Goal: Information Seeking & Learning: Learn about a topic

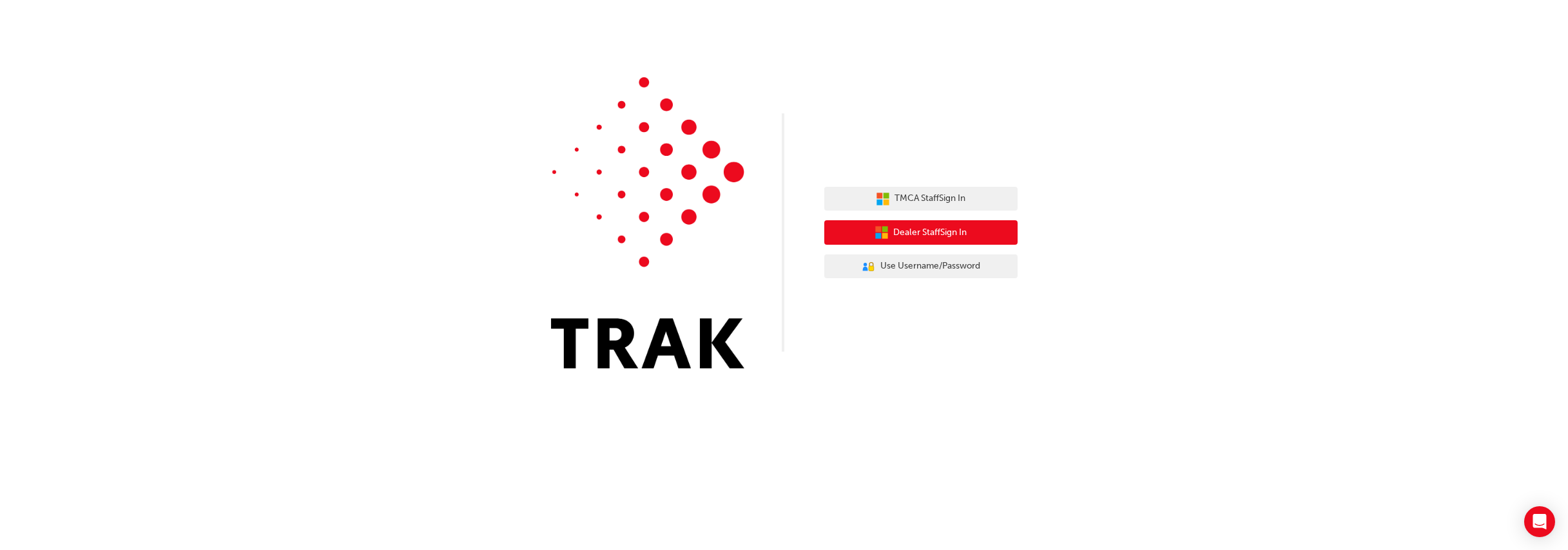
click at [917, 232] on span "Dealer Staff Sign In" at bounding box center [930, 232] width 74 height 15
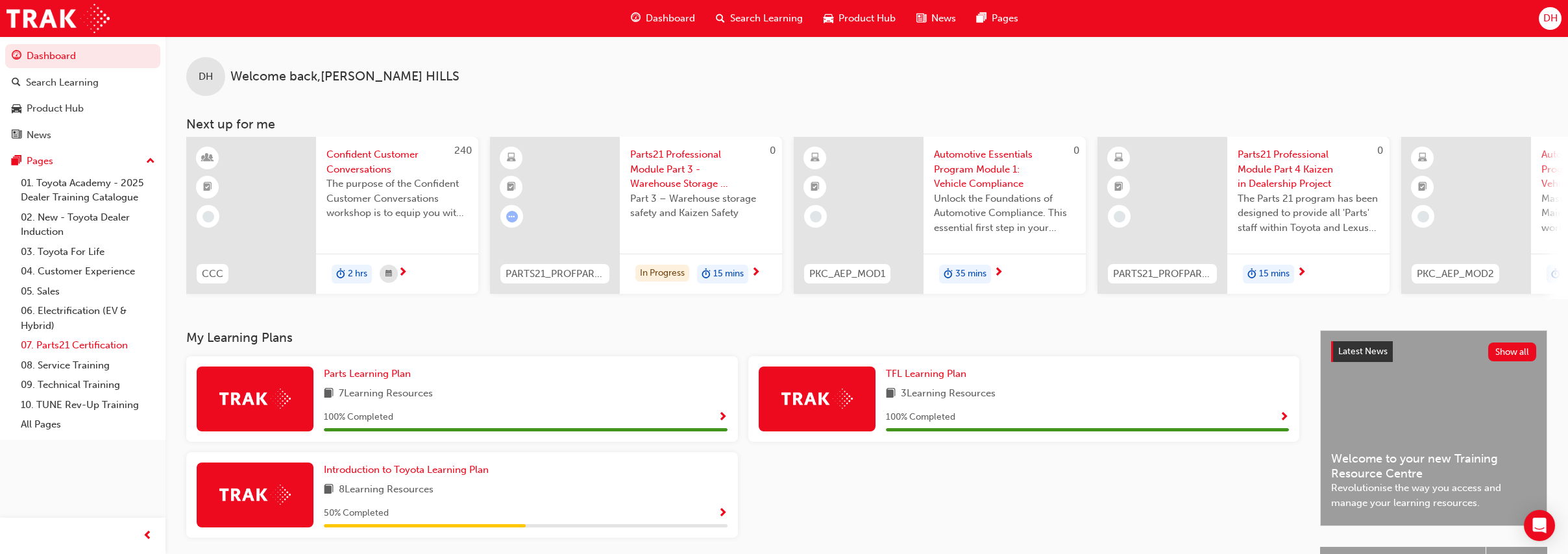
click at [81, 341] on link "07. Parts21 Certification" at bounding box center [87, 345] width 145 height 20
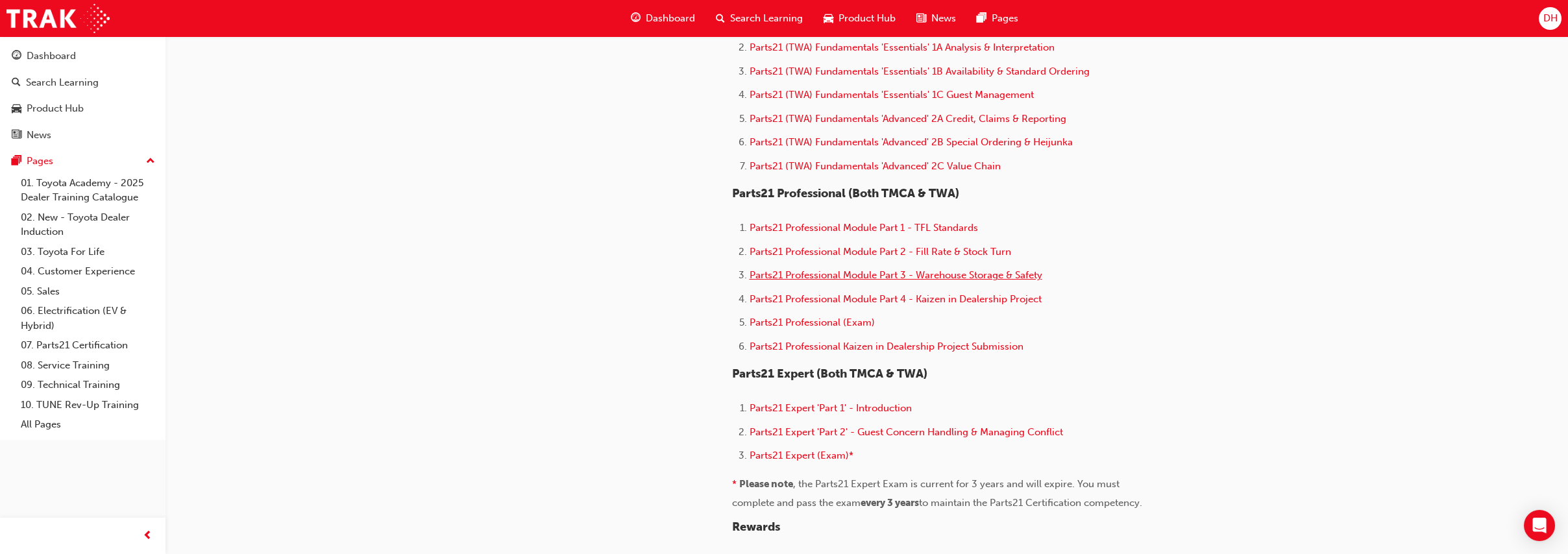
scroll to position [721, 0]
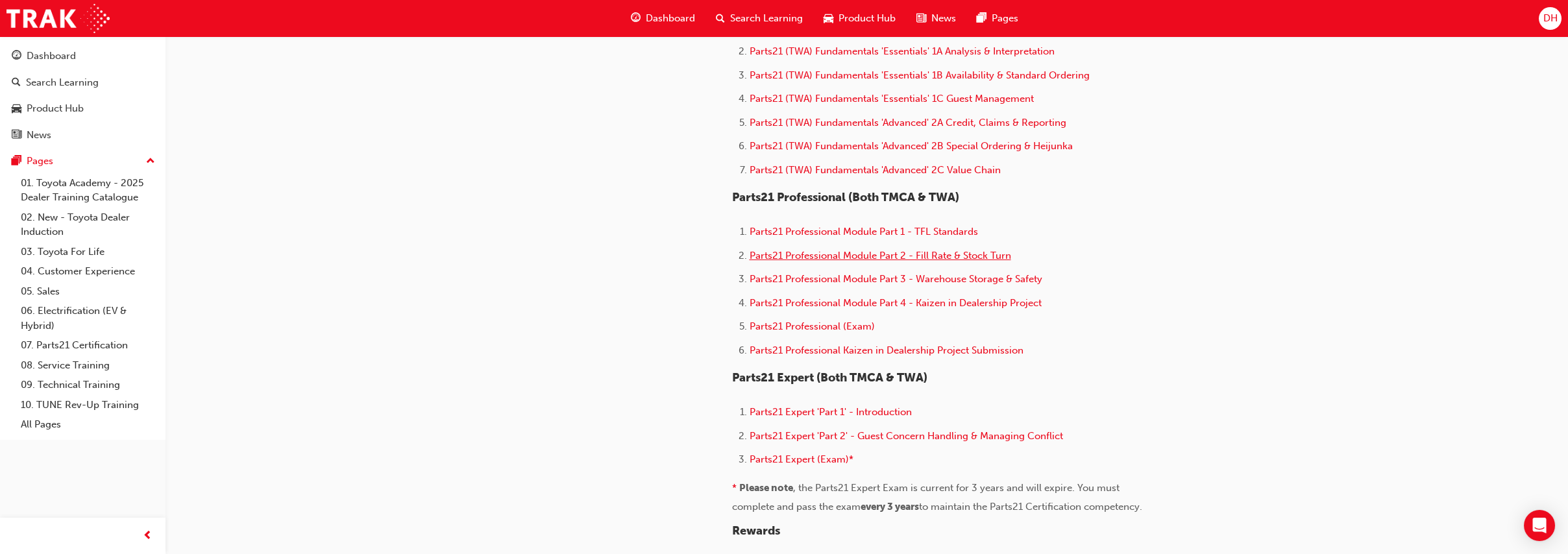
click at [819, 257] on span "Parts21 Professional Module Part 2 - Fill Rate & Stock Turn" at bounding box center [881, 256] width 262 height 12
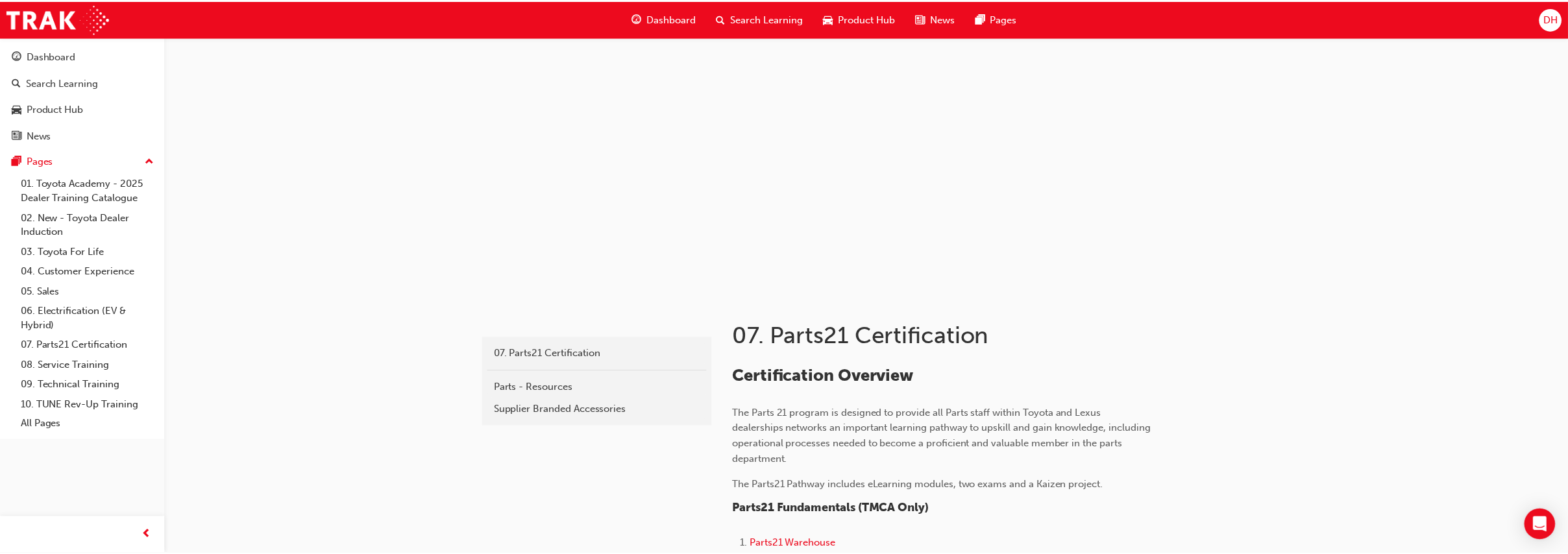
scroll to position [29, 0]
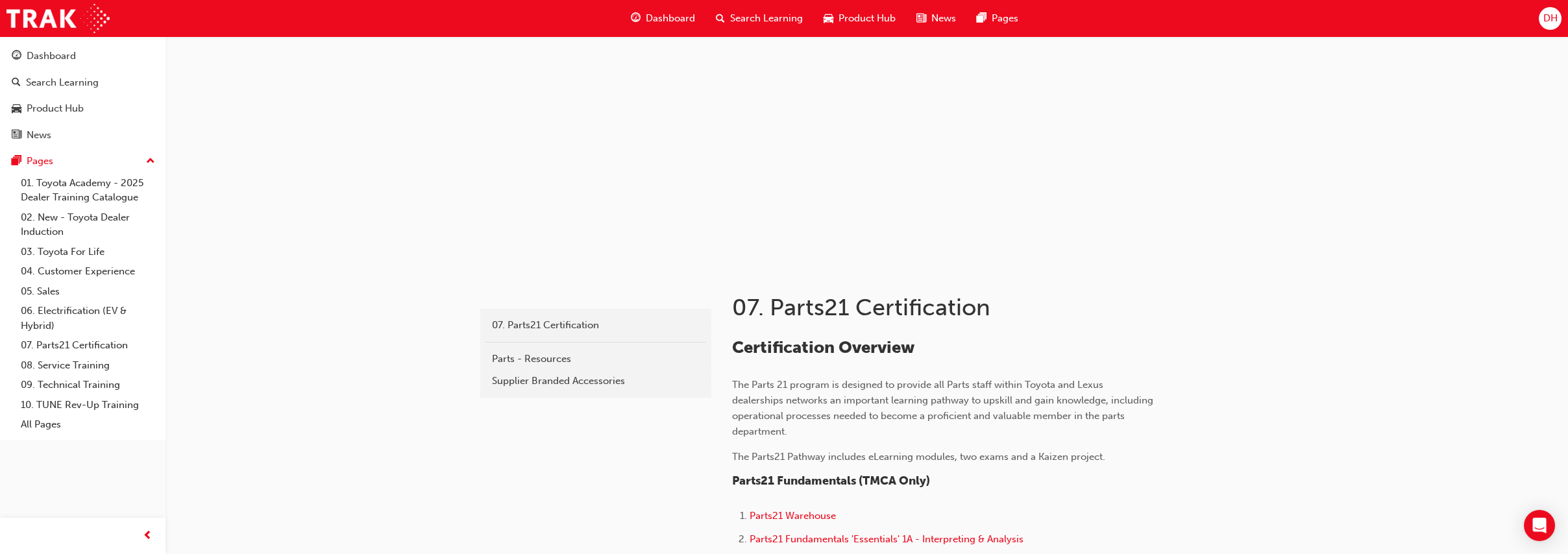
click at [1100, 269] on div at bounding box center [984, 277] width 504 height 21
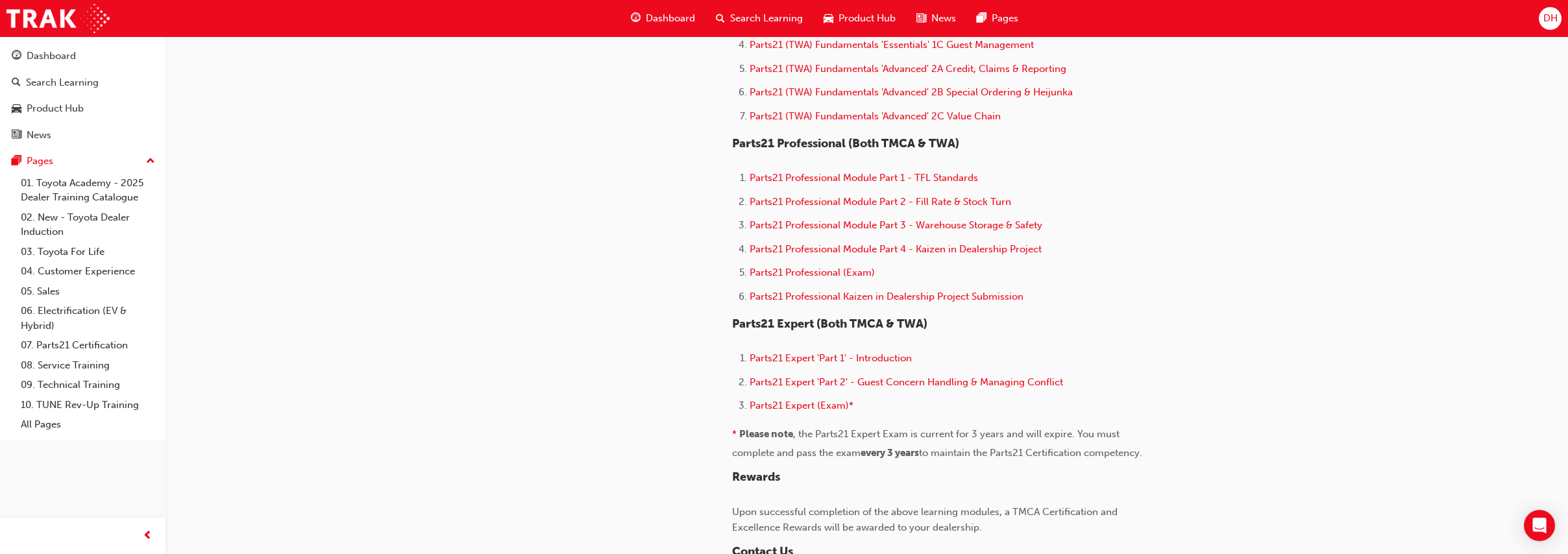
scroll to position [756, 0]
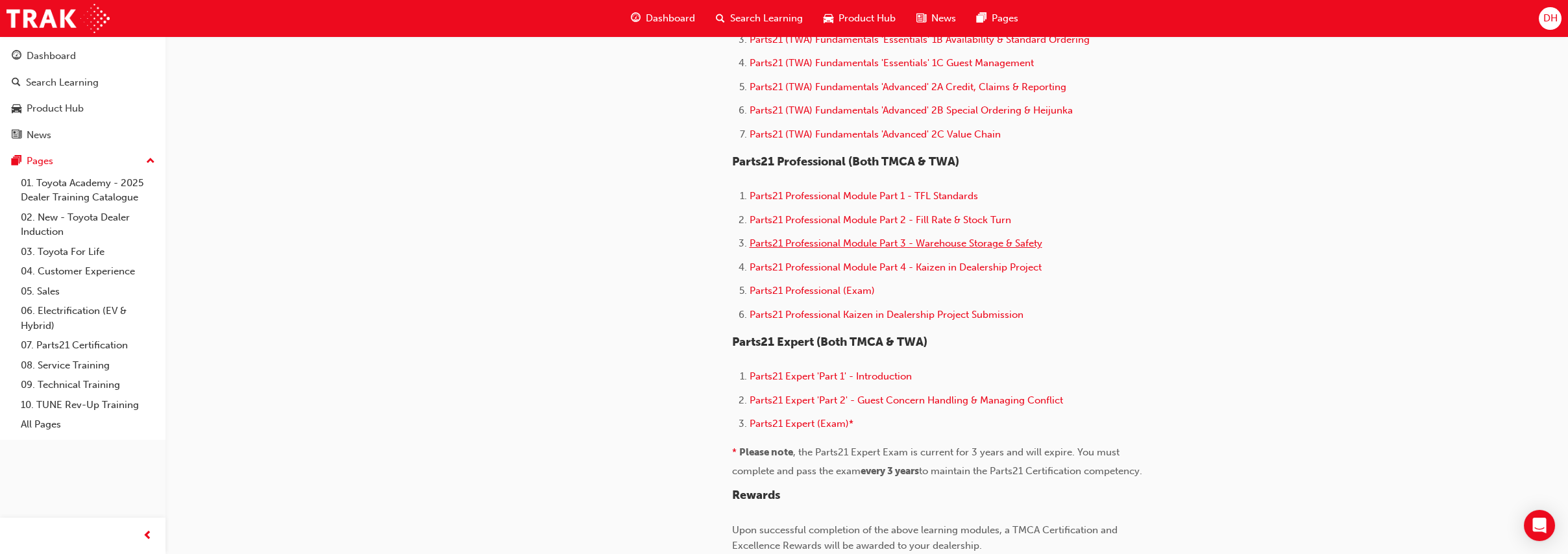
click at [962, 249] on span "Parts21 Professional Module Part 3 - Warehouse Storage & Safety" at bounding box center [896, 243] width 293 height 12
